Goal: Communication & Community: Answer question/provide support

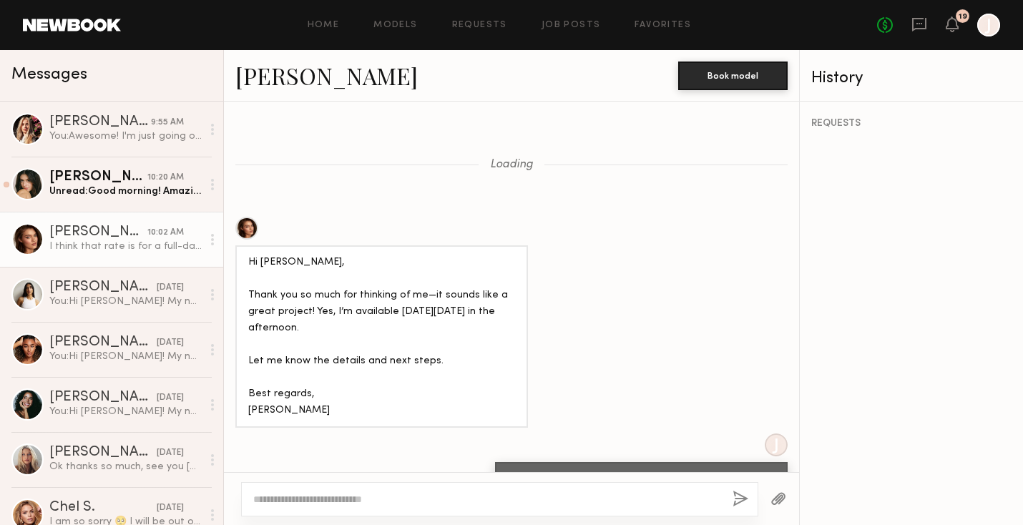
scroll to position [1475, 0]
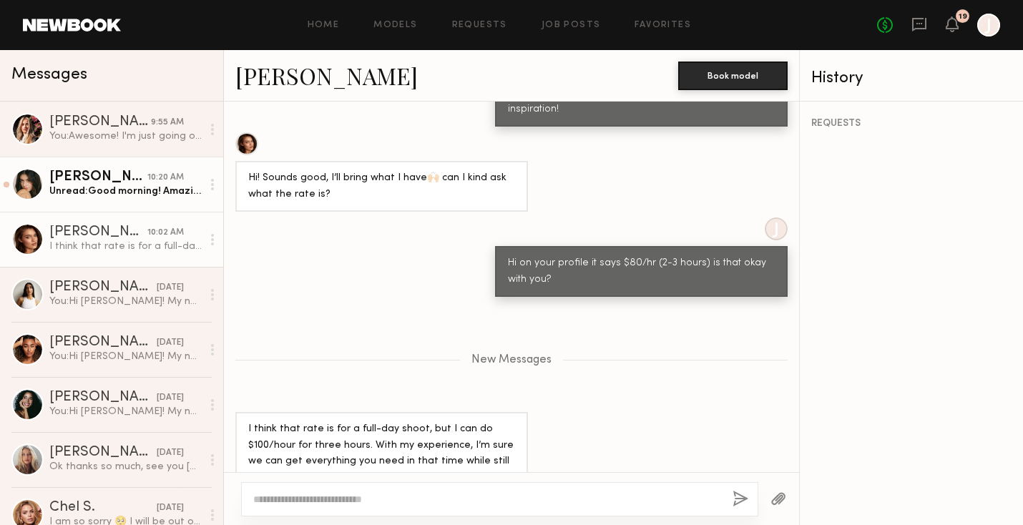
click at [160, 192] on div "Unread: Good morning! Amazing - I have stuff on hand accessory wise that I thin…" at bounding box center [125, 192] width 152 height 14
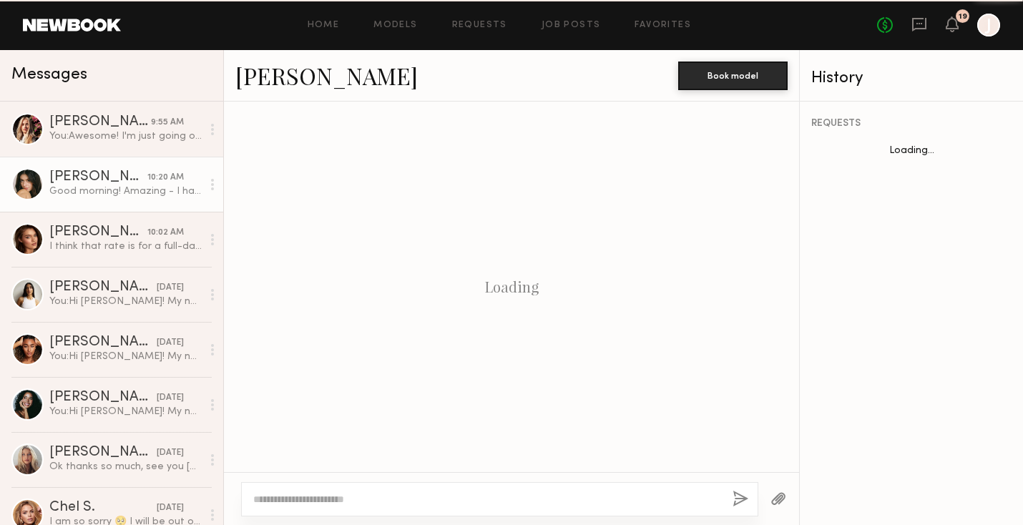
scroll to position [1760, 0]
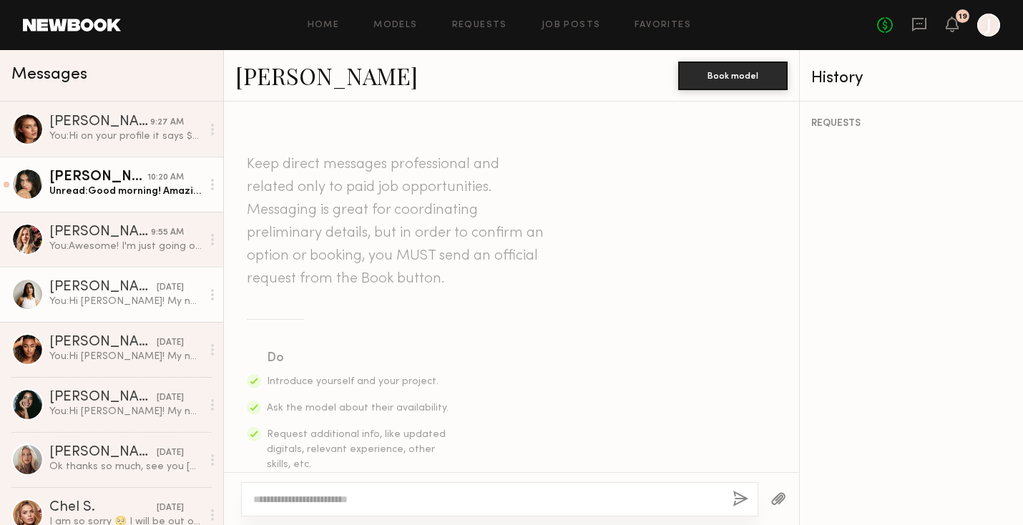
scroll to position [462, 0]
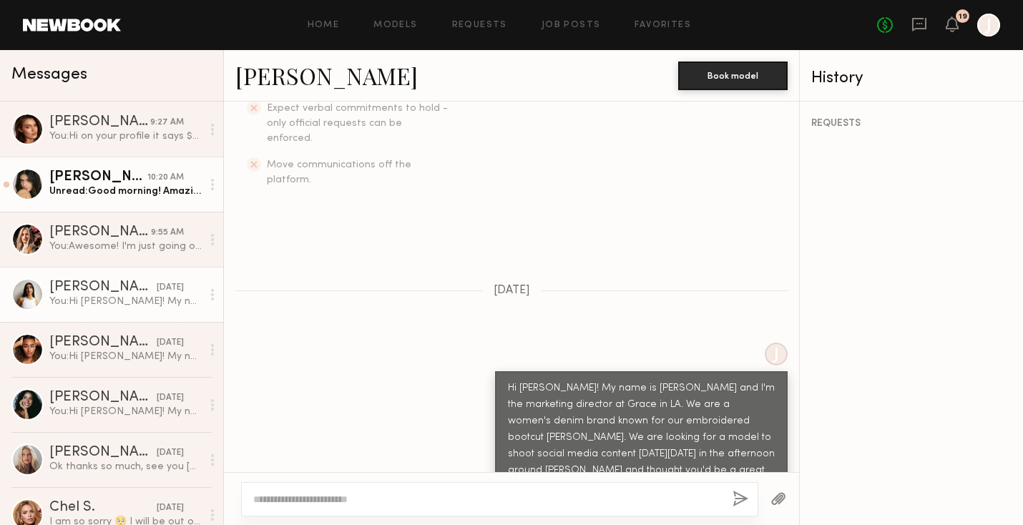
click at [172, 199] on link "[PERSON_NAME] 10:20 AM Unread: Good morning! Amazing - I have stuff on hand acc…" at bounding box center [111, 184] width 223 height 55
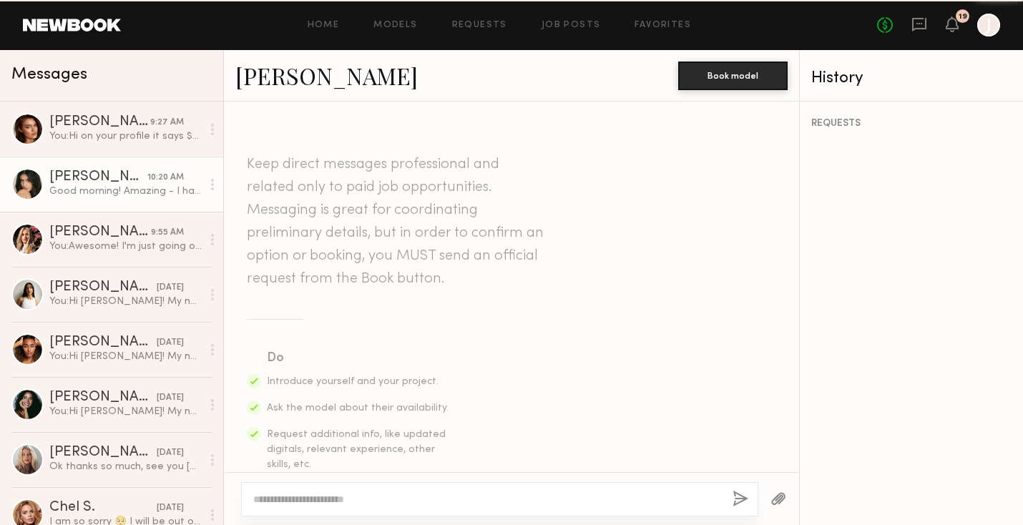
scroll to position [1760, 0]
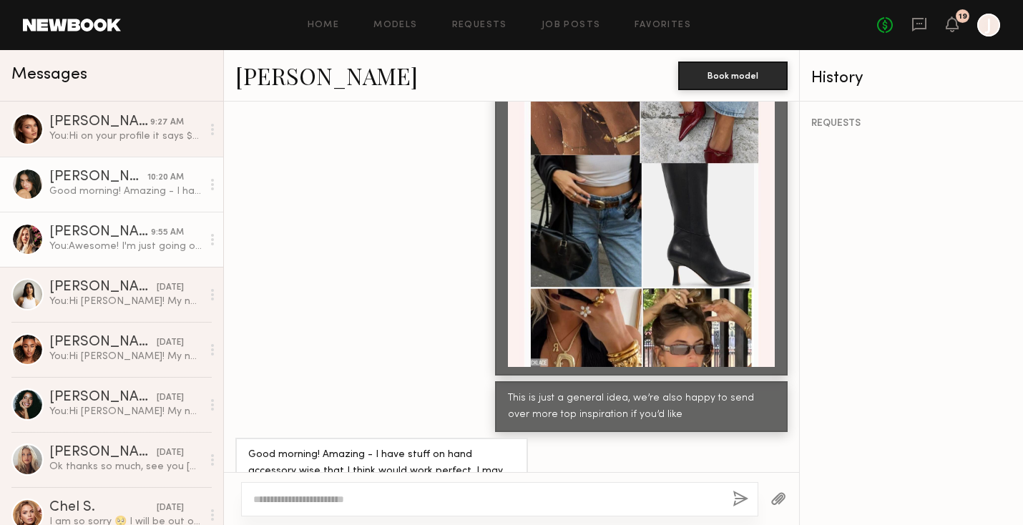
click at [135, 234] on div "[PERSON_NAME]" at bounding box center [100, 232] width 102 height 14
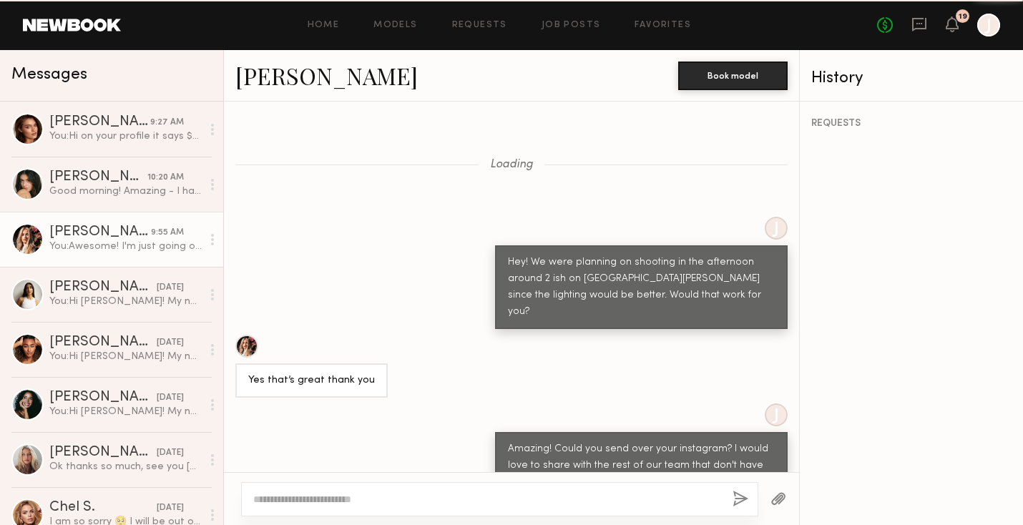
scroll to position [1242, 0]
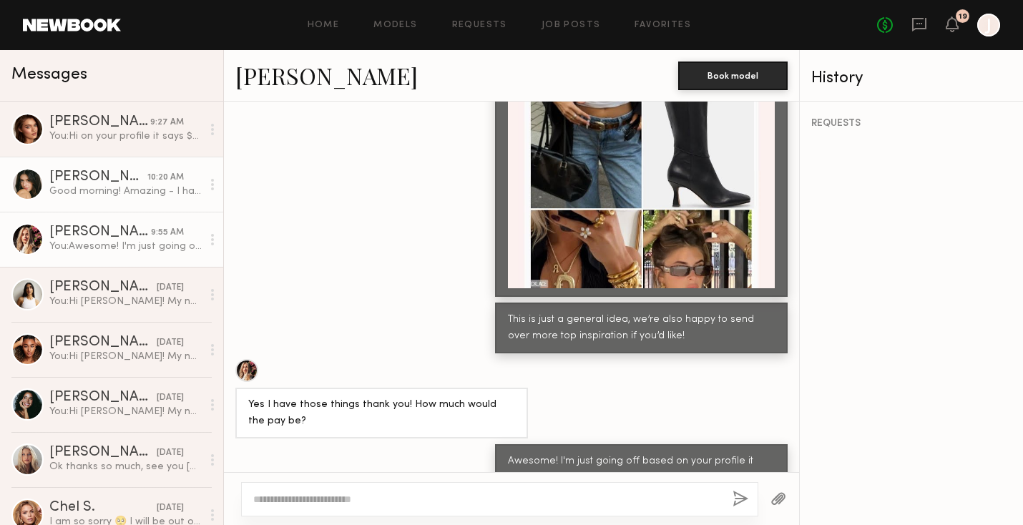
click at [136, 190] on div "Good morning! Amazing - I have stuff on hand accessory wise that I think would …" at bounding box center [125, 192] width 152 height 14
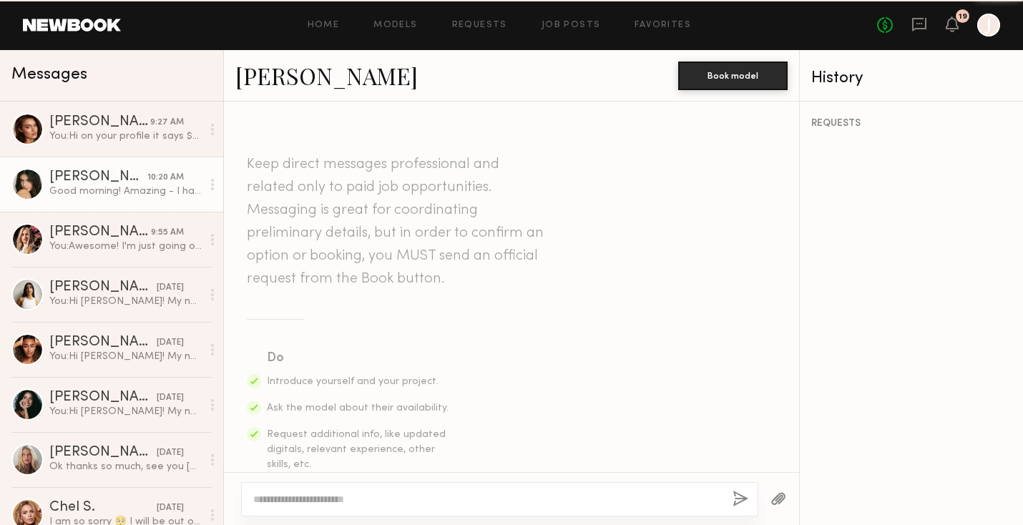
scroll to position [1760, 0]
